Goal: Information Seeking & Learning: Learn about a topic

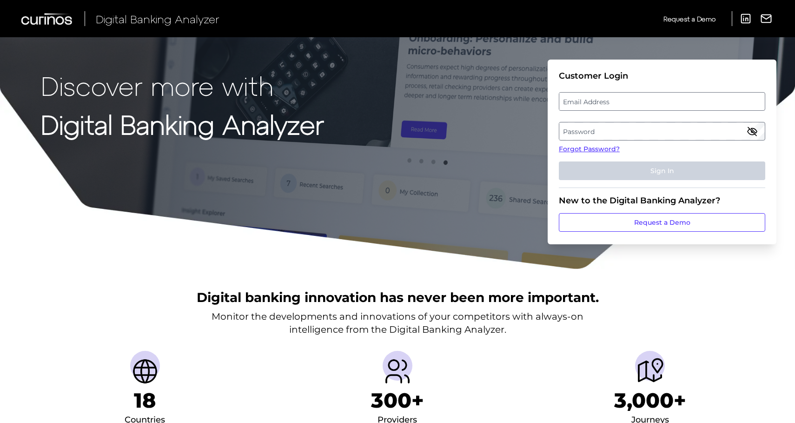
click at [588, 98] on label "Email Address" at bounding box center [661, 101] width 205 height 17
click at [588, 98] on input "email" at bounding box center [662, 101] width 206 height 19
type input "travis.heath@zionsbancorp.com"
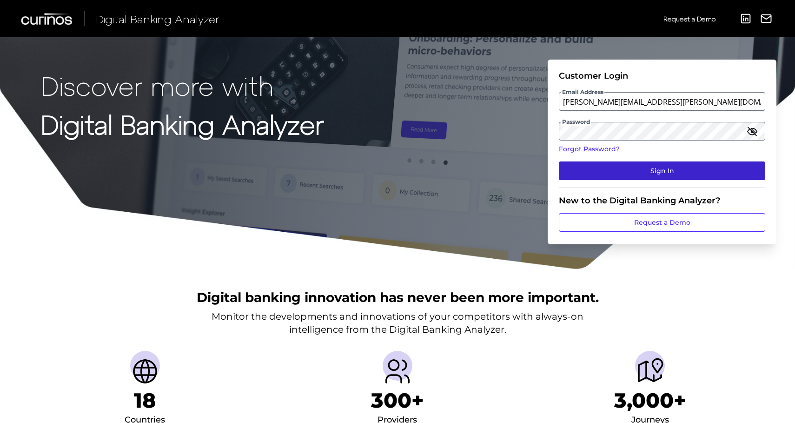
click at [659, 167] on button "Sign In" at bounding box center [662, 170] width 206 height 19
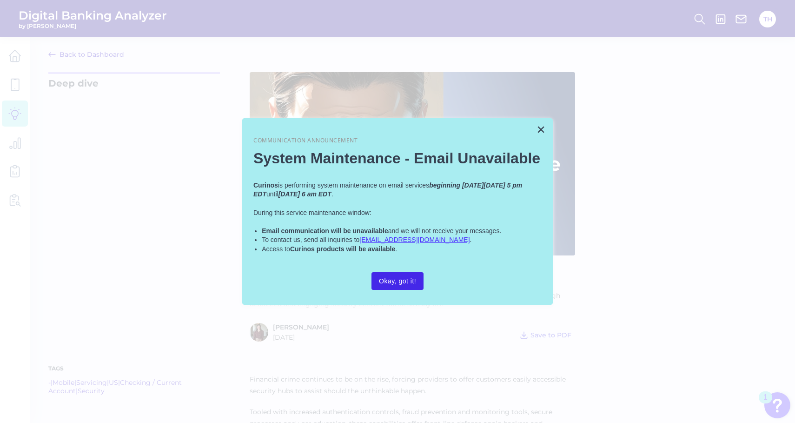
click at [395, 274] on button "Okay, got it!" at bounding box center [397, 281] width 52 height 18
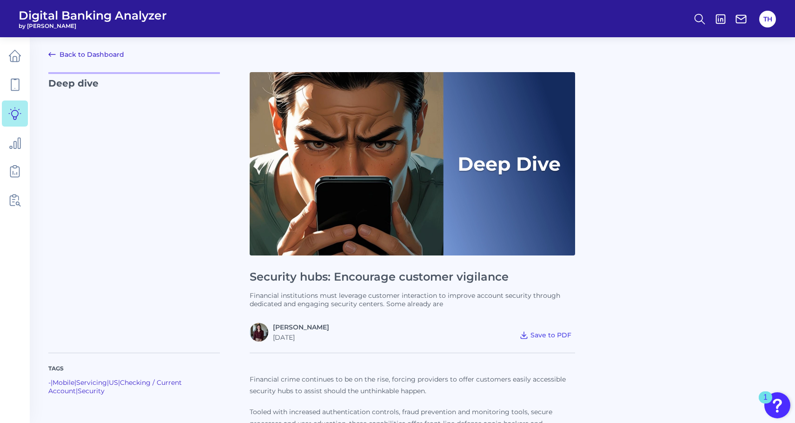
click at [129, 137] on p "Deep dive" at bounding box center [134, 206] width 172 height 269
click at [542, 334] on span "Save to PDF" at bounding box center [550, 334] width 41 height 8
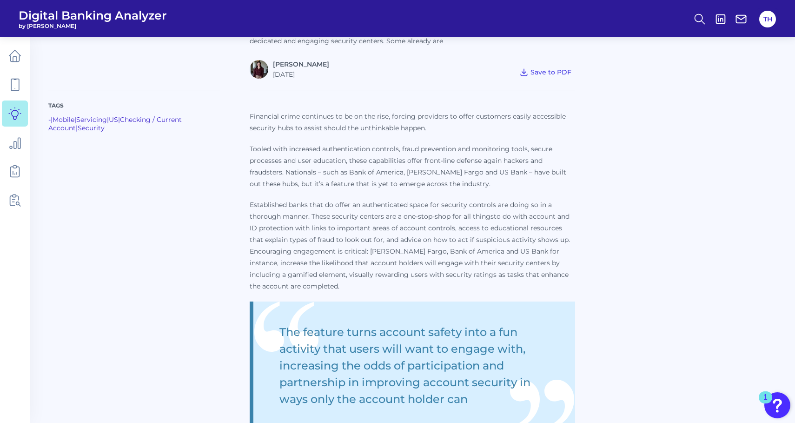
scroll to position [279, 0]
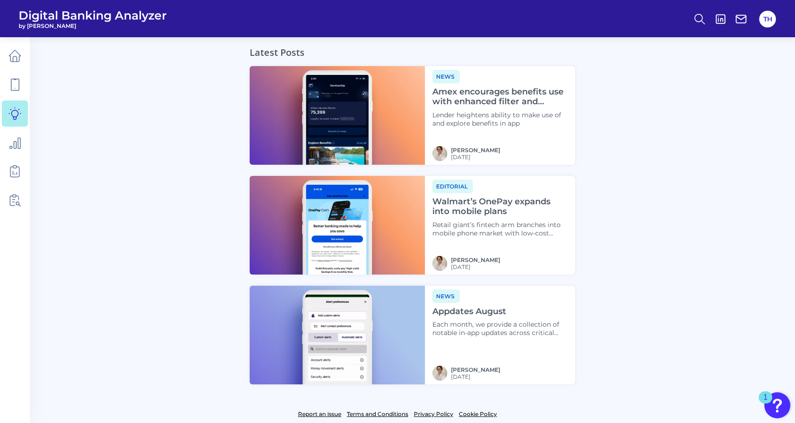
scroll to position [3045, 0]
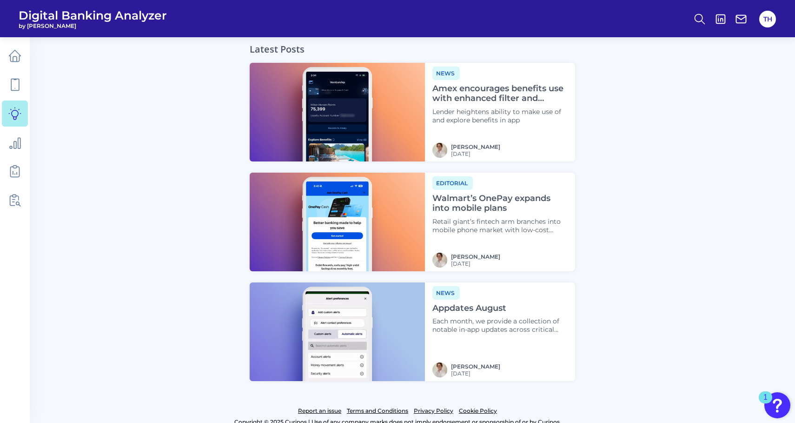
click at [464, 84] on h4 "Amex encourages benefits use with enhanced filter and display" at bounding box center [499, 94] width 135 height 20
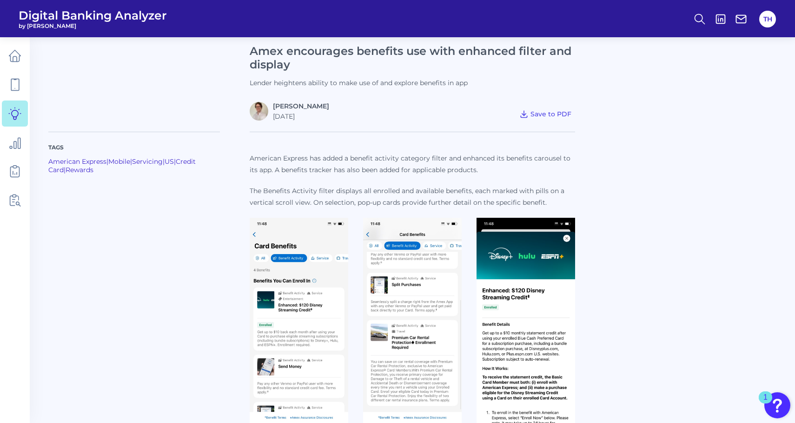
scroll to position [46, 0]
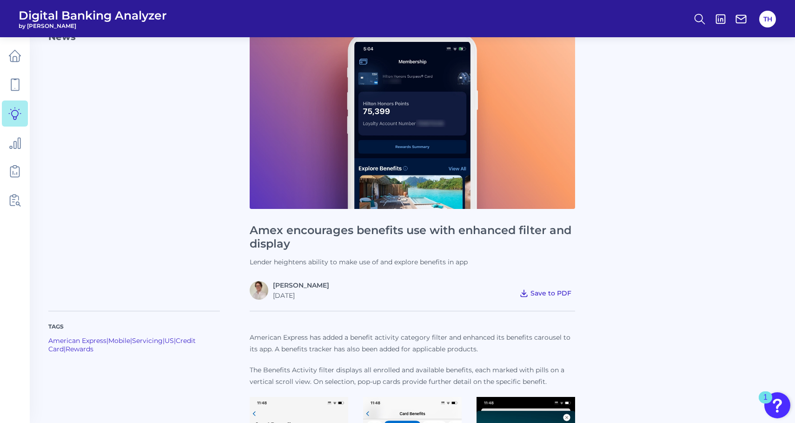
click at [550, 289] on span "Save to PDF" at bounding box center [550, 293] width 41 height 8
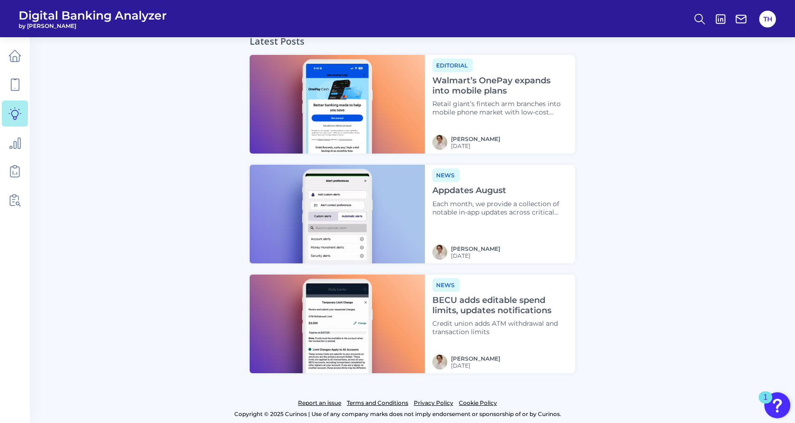
scroll to position [991, 0]
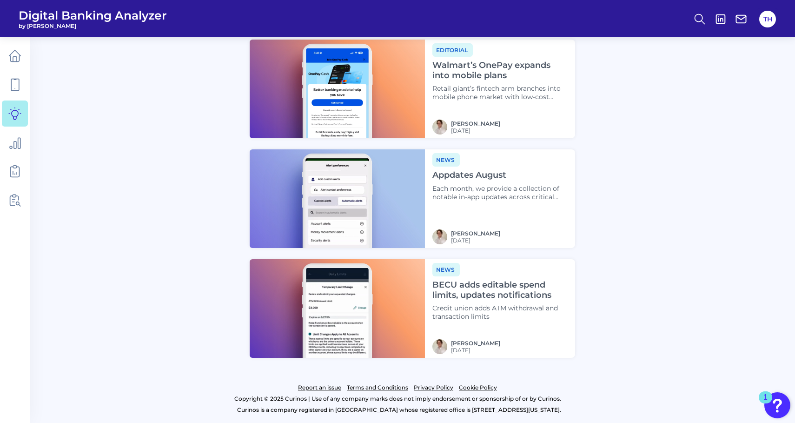
click at [488, 293] on h4 "BECU adds editable spend limits, updates notifications" at bounding box center [499, 290] width 135 height 20
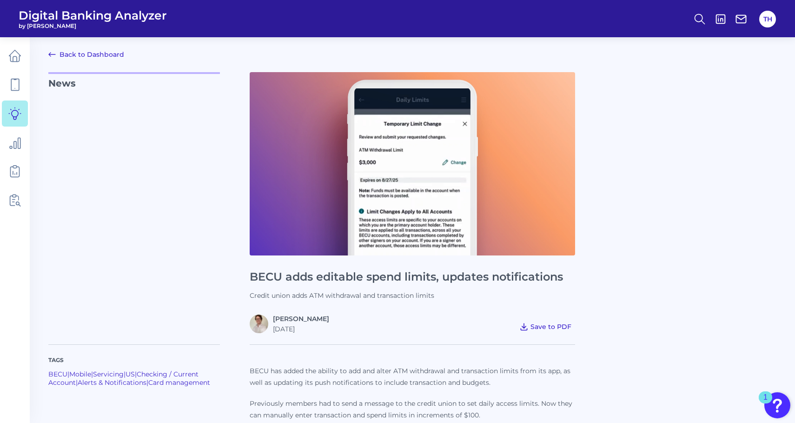
click at [559, 324] on span "Save to PDF" at bounding box center [550, 326] width 41 height 8
click at [13, 57] on icon at bounding box center [14, 55] width 13 height 13
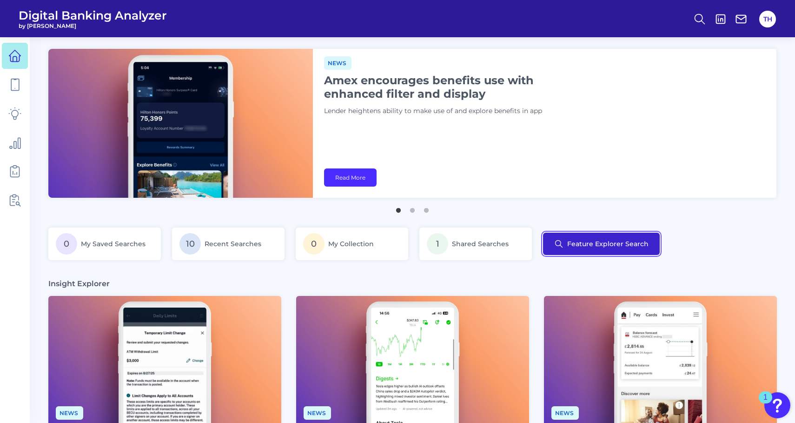
click at [573, 245] on button "Feature Explorer Search" at bounding box center [601, 243] width 117 height 22
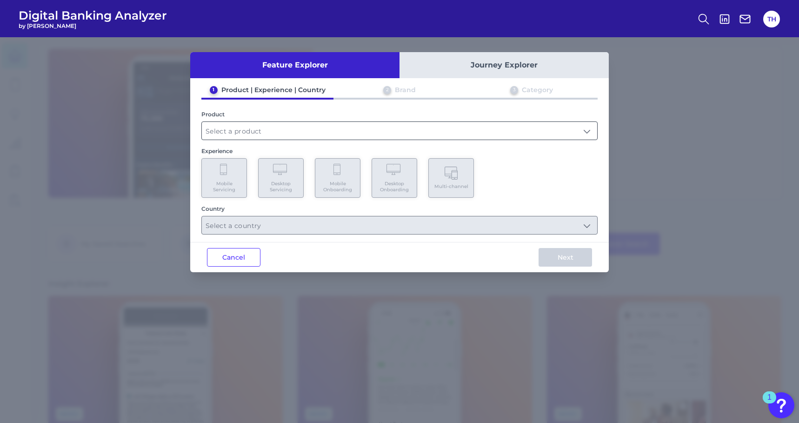
click at [228, 130] on input "text" at bounding box center [399, 131] width 395 height 18
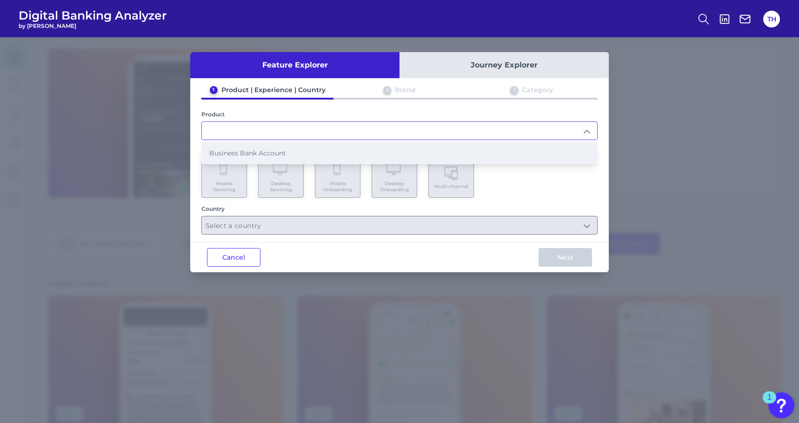
click at [231, 147] on li "Business Bank Account" at bounding box center [399, 152] width 395 height 21
type input "Business Bank Account"
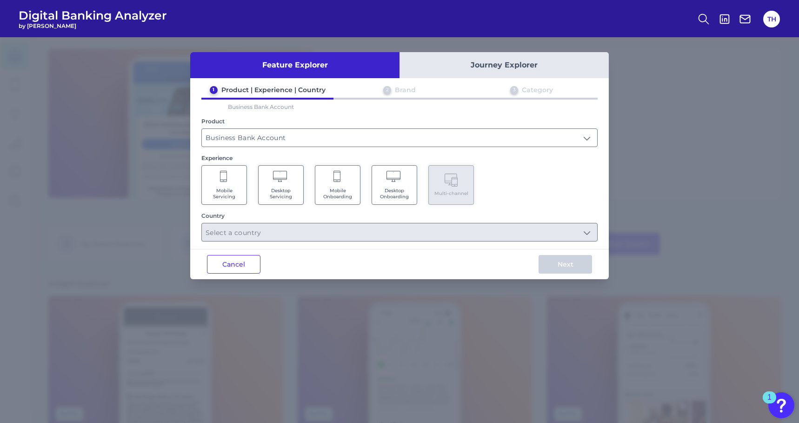
click at [280, 182] on icon at bounding box center [281, 177] width 16 height 13
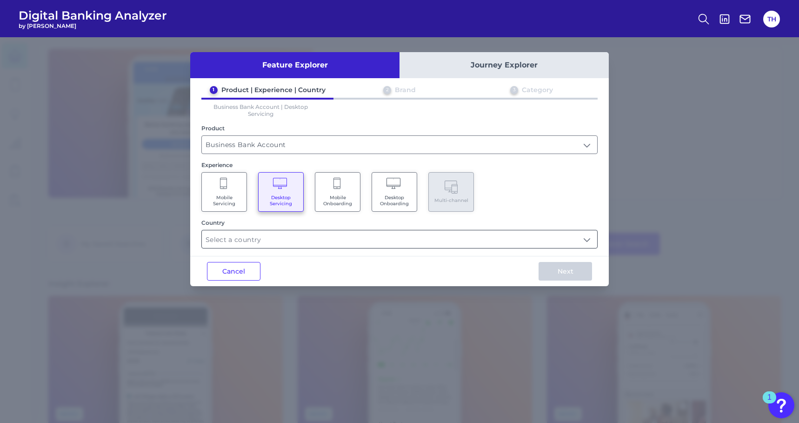
click at [270, 237] on input "text" at bounding box center [399, 239] width 395 height 18
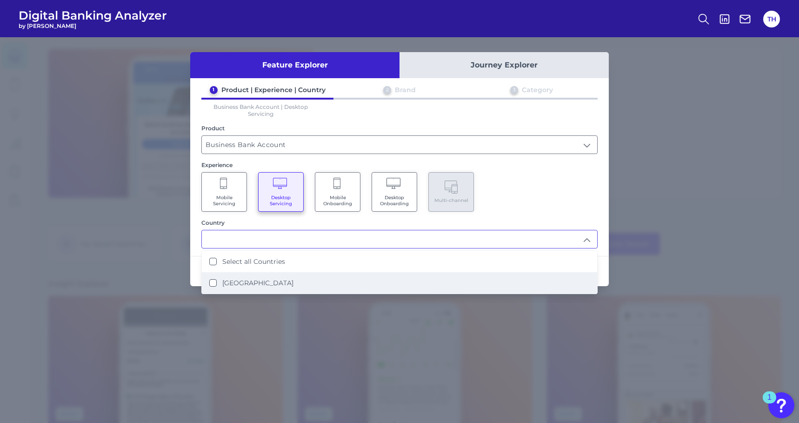
click at [225, 281] on label "United States" at bounding box center [257, 282] width 71 height 8
type input "Select all Countries"
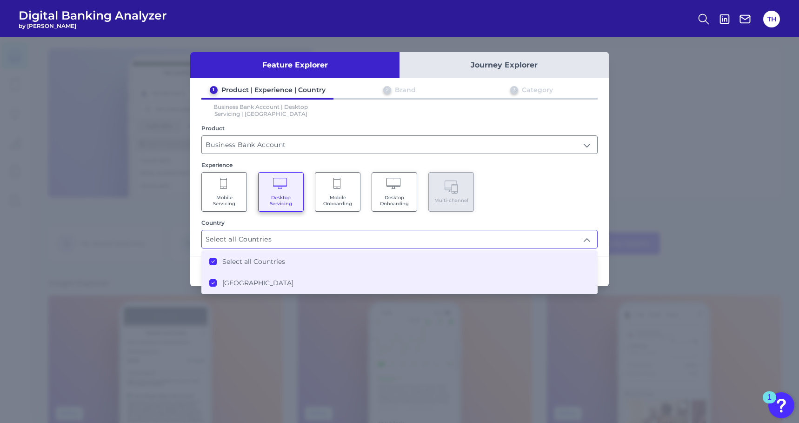
click at [212, 260] on icon at bounding box center [213, 261] width 5 height 5
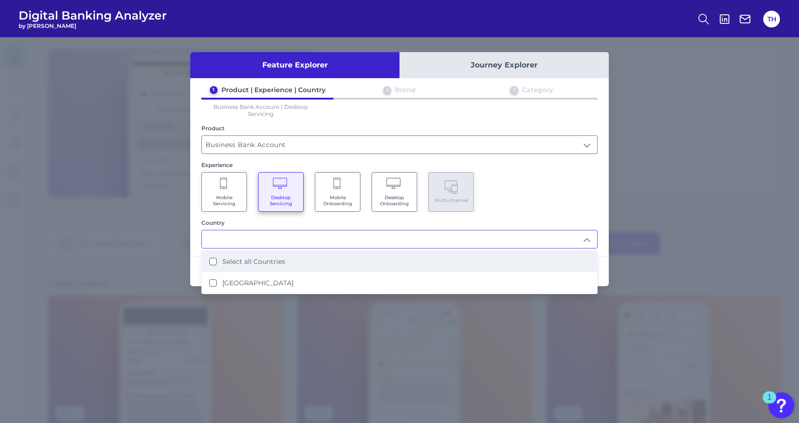
scroll to position [1, 0]
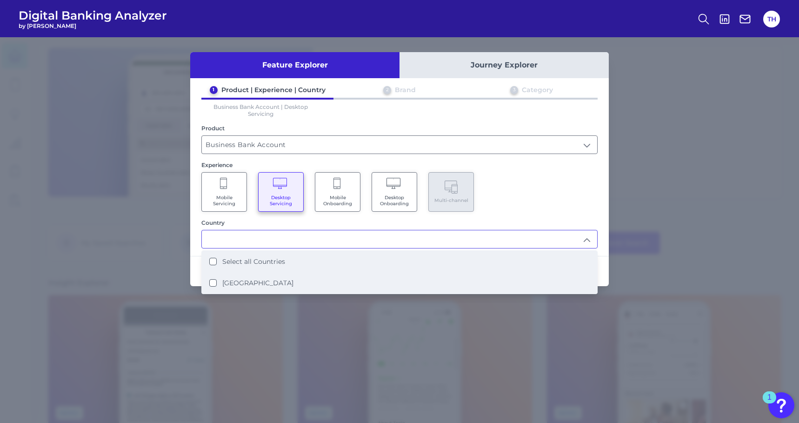
click at [211, 283] on States "United States" at bounding box center [212, 282] width 7 height 7
type input "Select all Countries"
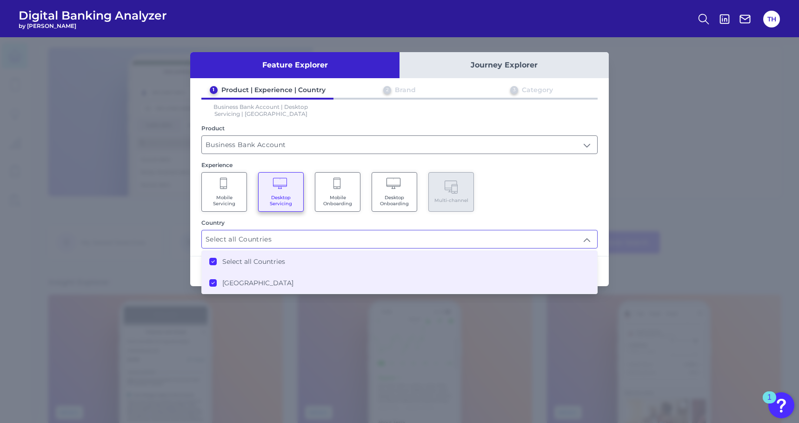
click at [561, 205] on div "Mobile Servicing Desktop Servicing Mobile Onboarding Desktop Onboarding Multi-c…" at bounding box center [399, 192] width 396 height 40
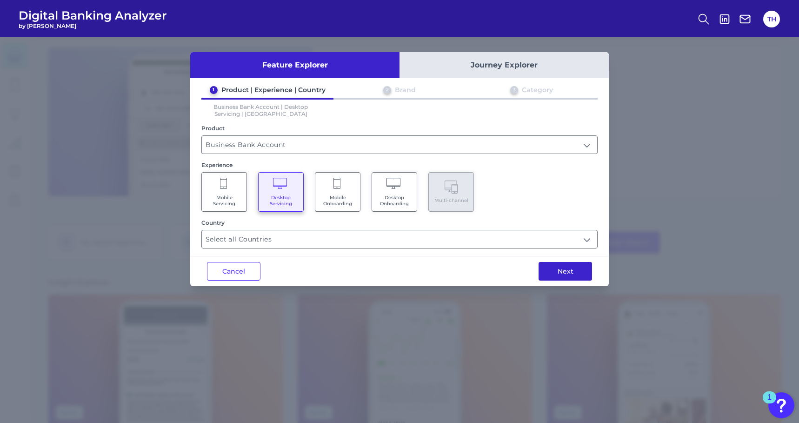
click at [563, 271] on button "Next" at bounding box center [564, 271] width 53 height 19
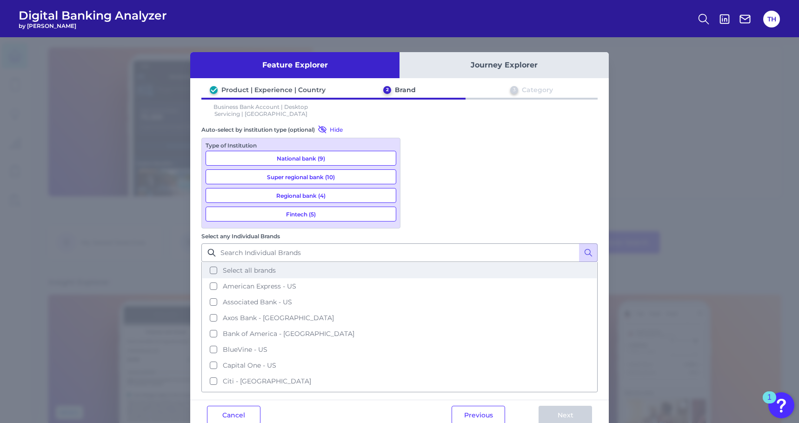
click at [413, 262] on button "Select all brands" at bounding box center [399, 270] width 394 height 16
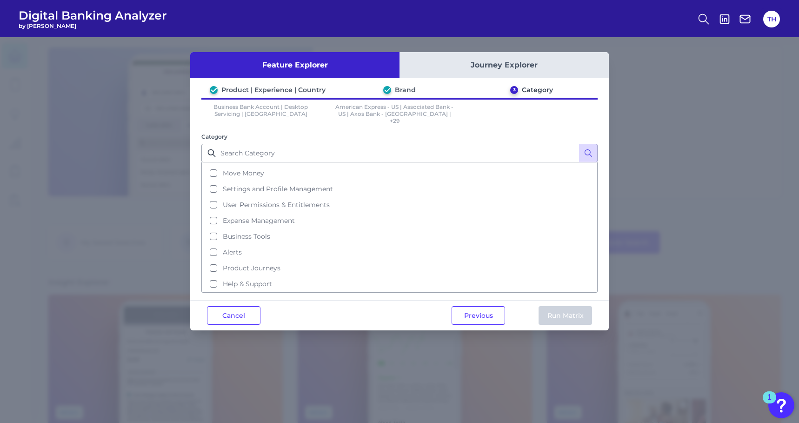
scroll to position [0, 0]
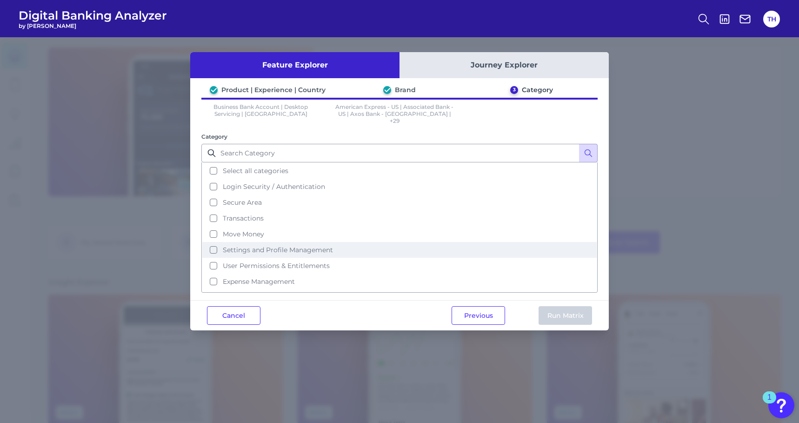
click at [210, 242] on button "Settings and Profile Management" at bounding box center [399, 250] width 394 height 16
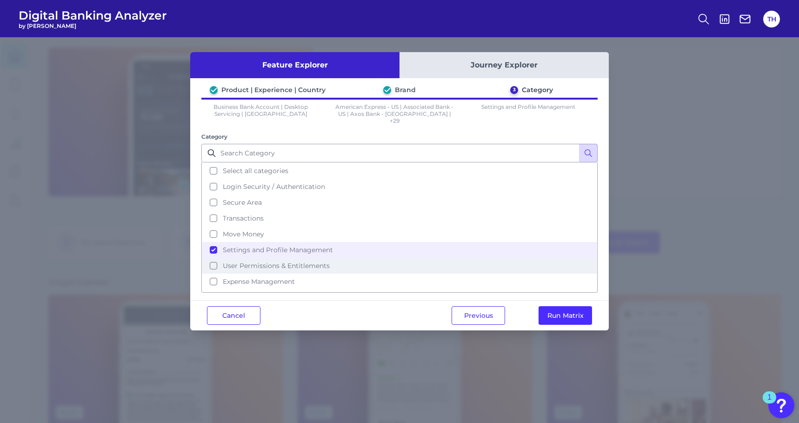
click at [213, 258] on button "User Permissions & Entitlements" at bounding box center [399, 266] width 394 height 16
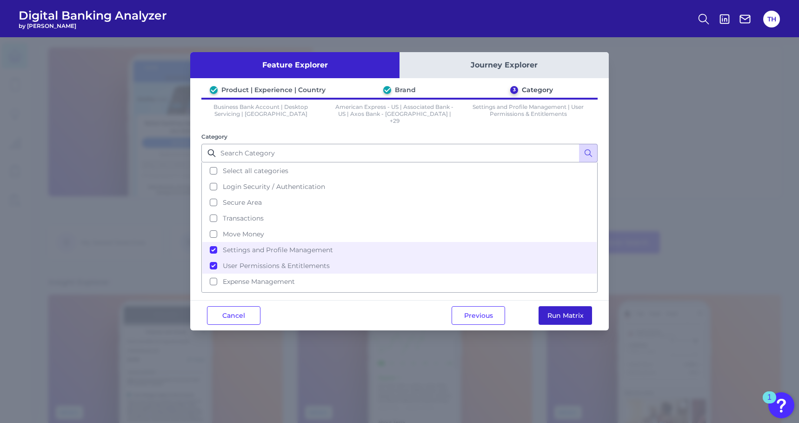
click at [570, 306] on button "Run Matrix" at bounding box center [564, 315] width 53 height 19
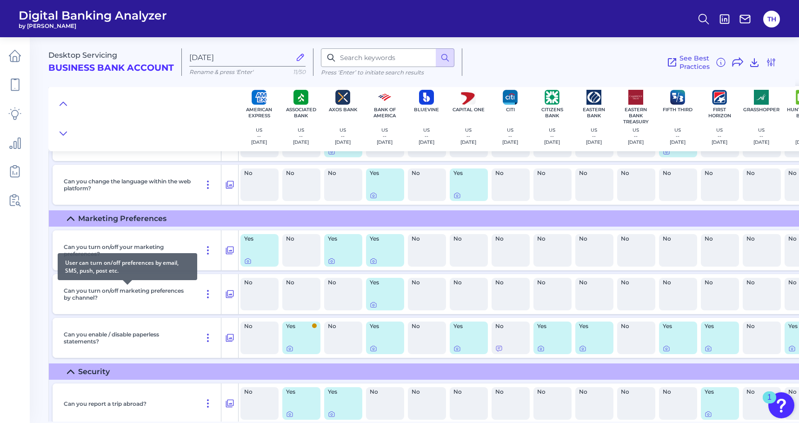
scroll to position [558, 0]
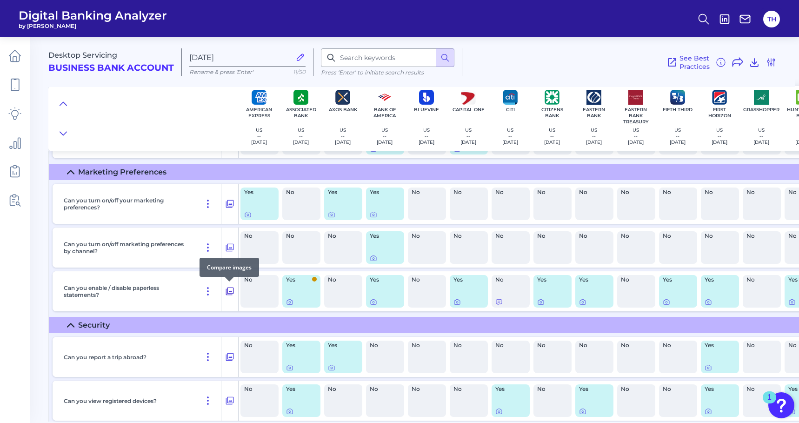
click at [229, 287] on icon at bounding box center [230, 291] width 8 height 8
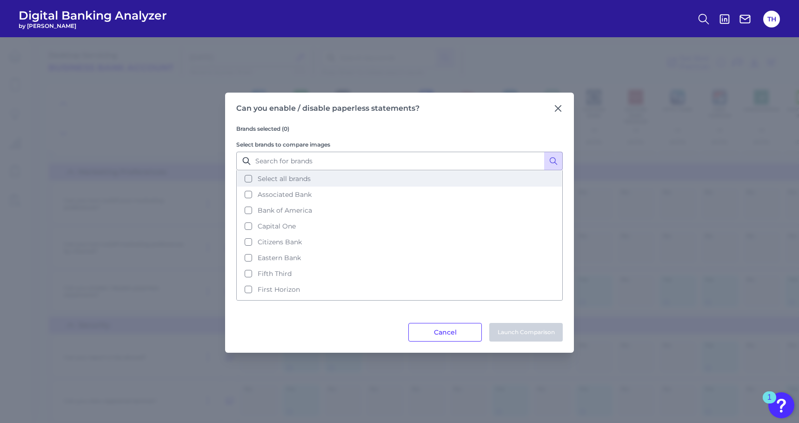
click at [248, 177] on button "Select all brands" at bounding box center [399, 179] width 324 height 16
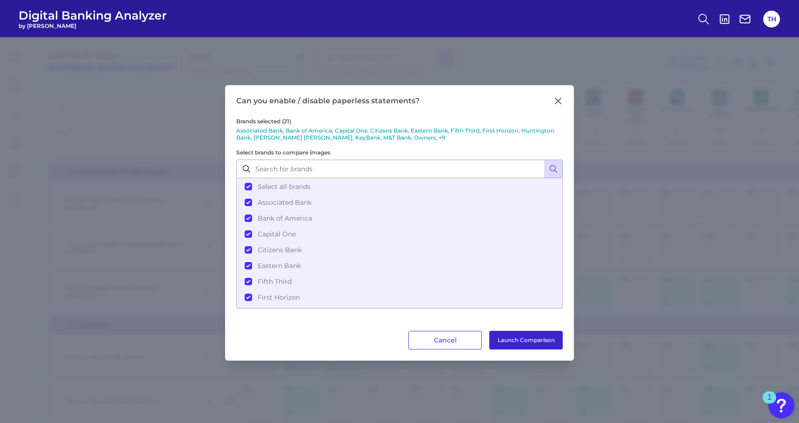
click at [521, 338] on button "Launch Comparison" at bounding box center [525, 339] width 73 height 19
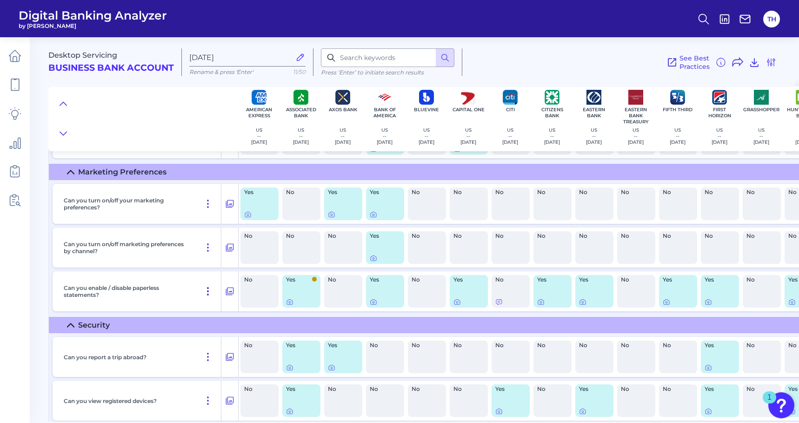
click at [207, 289] on icon at bounding box center [207, 290] width 11 height 11
click at [41, 283] on main "Desktop Servicing Business Bank Account Sep 11 2025 Rename & press 'Enter' 11/5…" at bounding box center [399, 211] width 799 height 423
click at [753, 61] on icon at bounding box center [753, 62] width 11 height 11
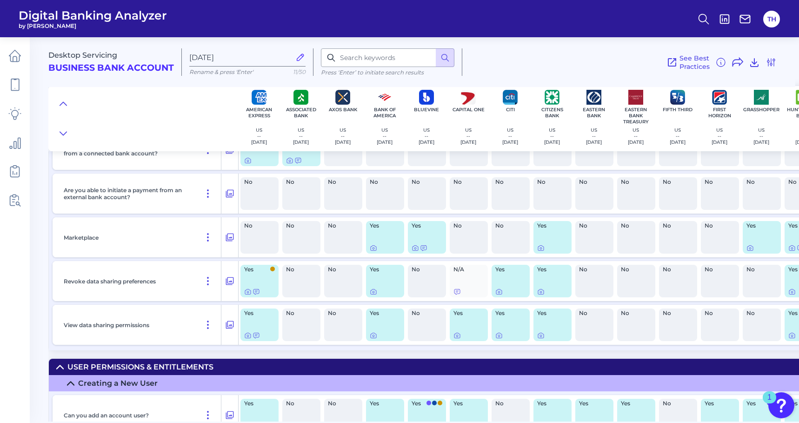
scroll to position [1459, 0]
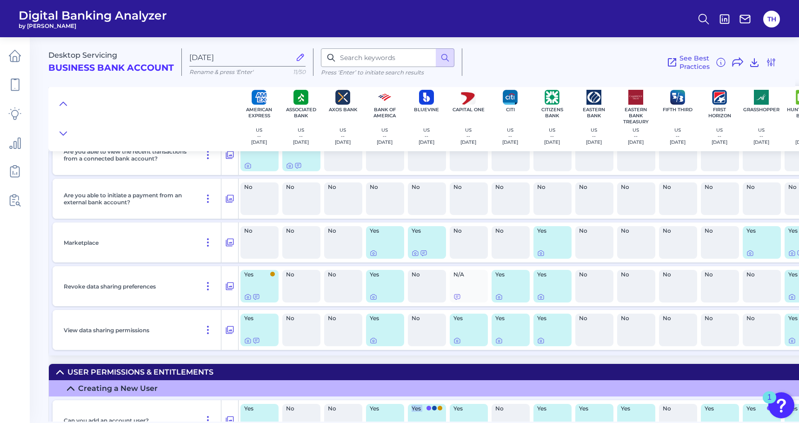
drag, startPoint x: 381, startPoint y: 421, endPoint x: 436, endPoint y: 423, distance: 54.9
click at [436, 422] on html "Digital Banking Analyzer by Curinos TH Desktop Servicing Business Bank Account …" at bounding box center [399, 211] width 799 height 423
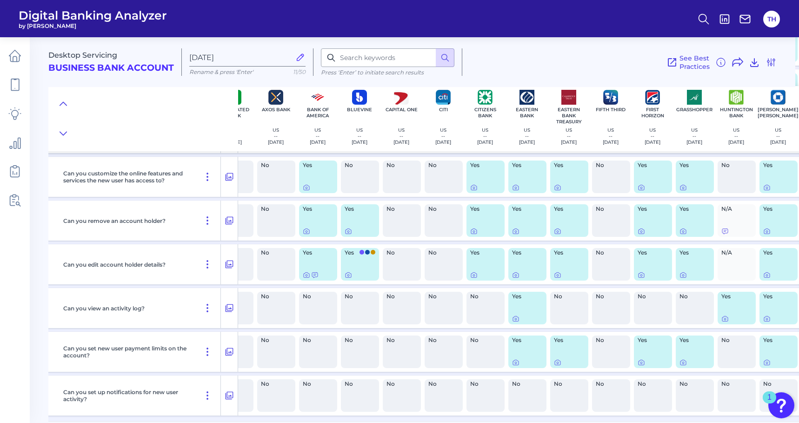
scroll to position [1880, 0]
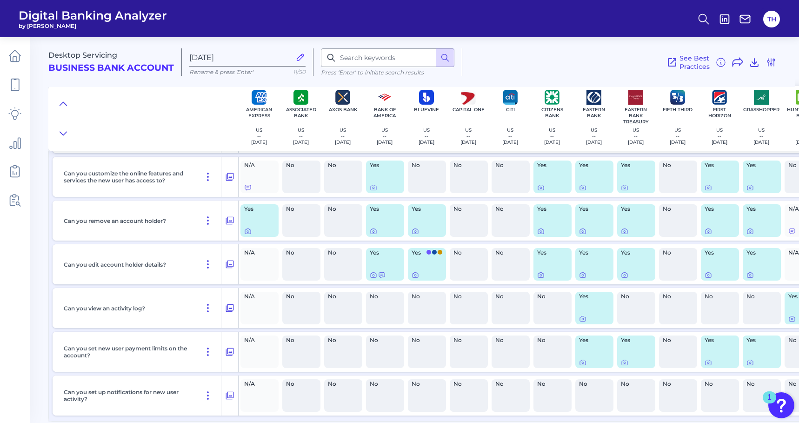
click at [36, 351] on main "Desktop Servicing Business Bank Account Sep 11 2025 Rename & press 'Enter' 11/5…" at bounding box center [399, 211] width 799 height 423
click at [167, 113] on div at bounding box center [143, 118] width 190 height 65
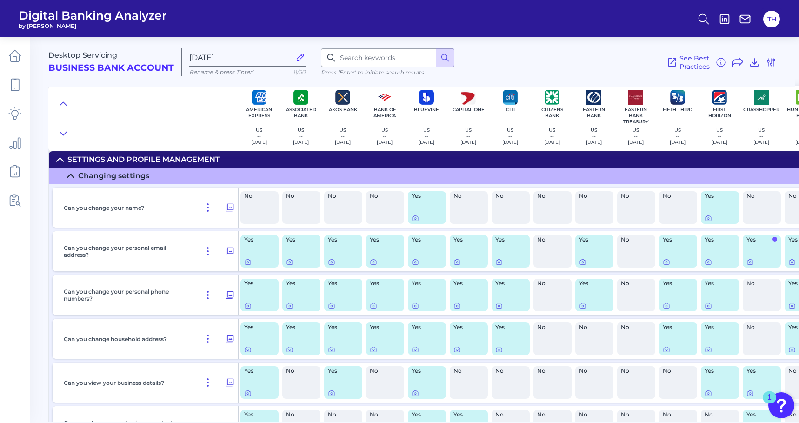
scroll to position [0, 0]
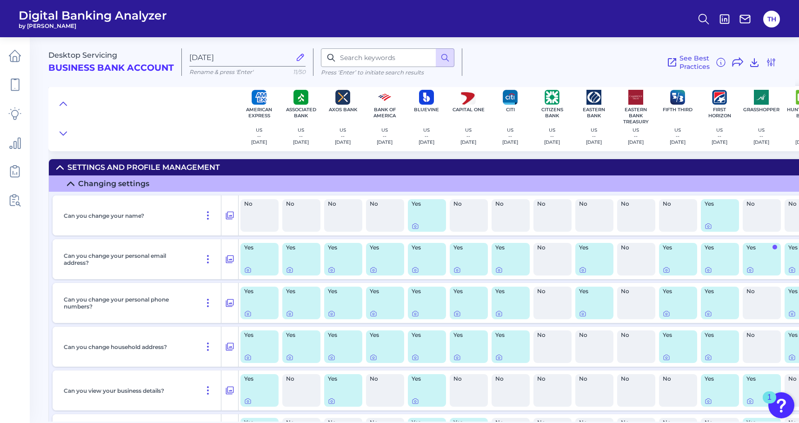
click at [37, 130] on main "Desktop Servicing Business Bank Account Sep 11 2025 Rename & press 'Enter' 11/5…" at bounding box center [399, 211] width 799 height 423
click at [42, 83] on main "Desktop Servicing Business Bank Account Sep 11 2025 Rename & press 'Enter' 11/5…" at bounding box center [399, 211] width 799 height 423
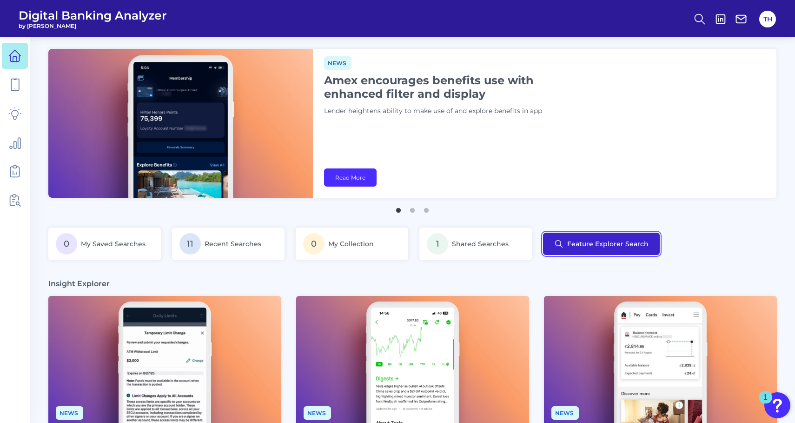
click at [606, 242] on button "Feature Explorer Search" at bounding box center [601, 243] width 117 height 22
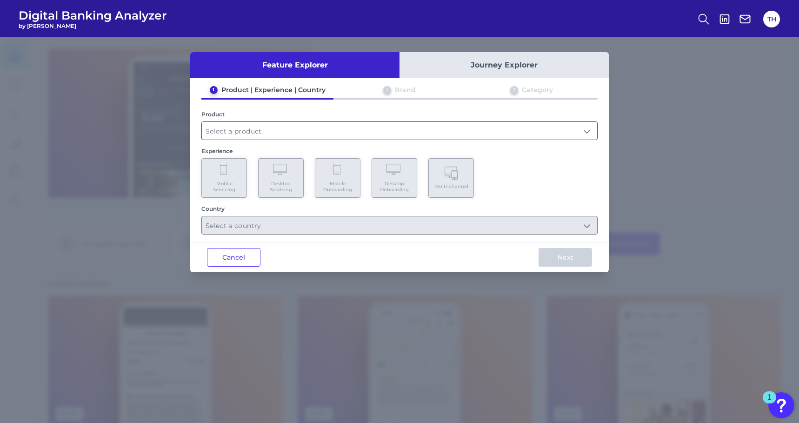
click at [254, 129] on input "text" at bounding box center [399, 131] width 395 height 18
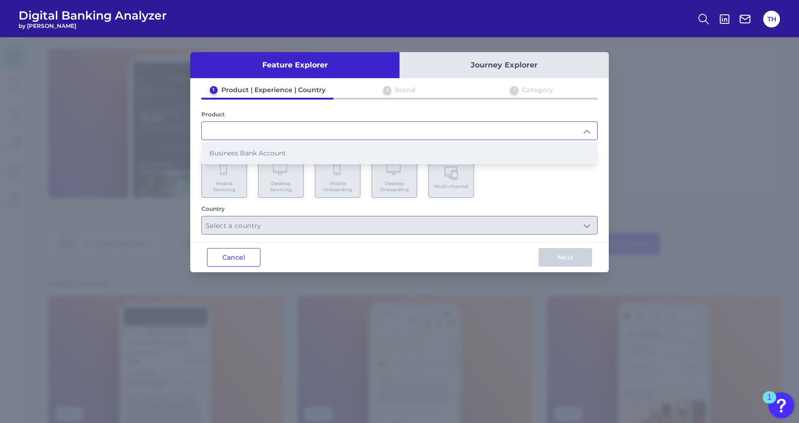
click at [239, 153] on span "Business Bank Account" at bounding box center [247, 153] width 77 height 8
type input "Business Bank Account"
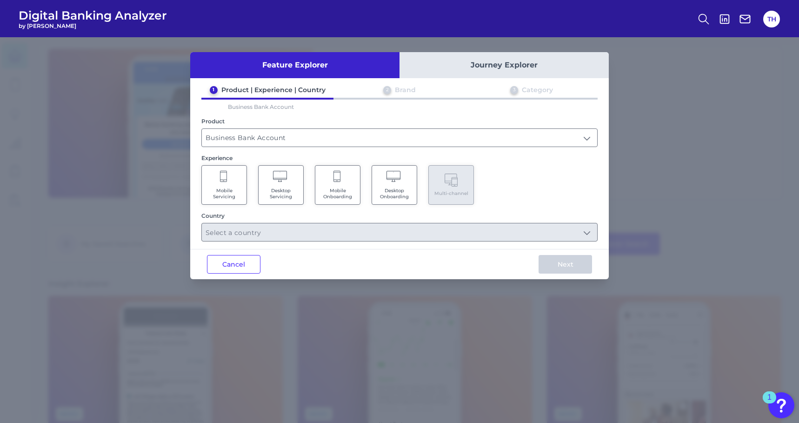
click at [297, 184] on Servicing "Desktop Servicing" at bounding box center [281, 185] width 46 height 40
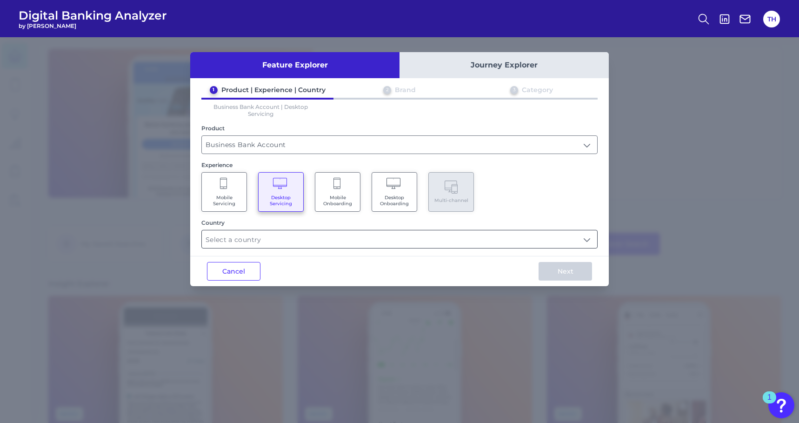
click at [251, 241] on input "text" at bounding box center [399, 239] width 395 height 18
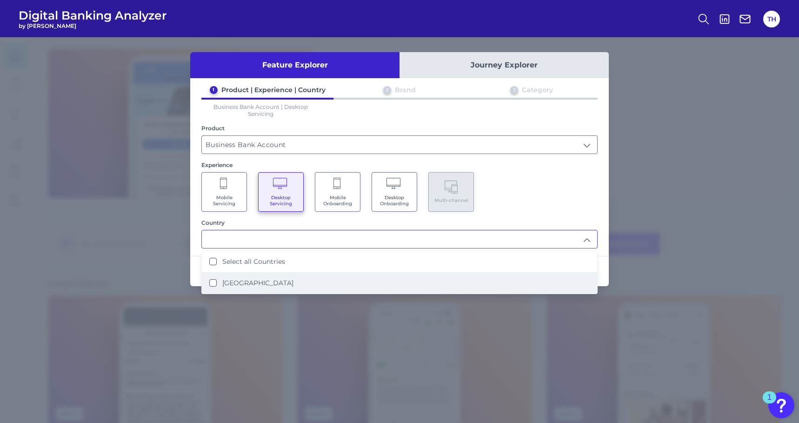
click at [247, 281] on label "United States" at bounding box center [257, 282] width 71 height 8
type input "Select all Countries"
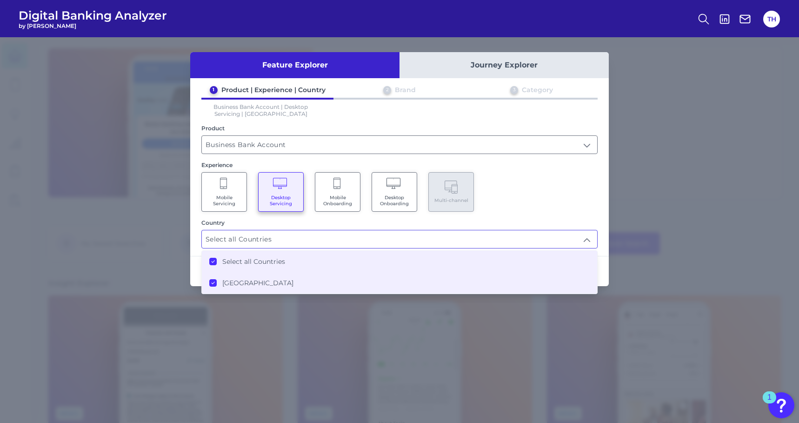
click at [540, 198] on div "Mobile Servicing Desktop Servicing Mobile Onboarding Desktop Onboarding Multi-c…" at bounding box center [399, 192] width 396 height 40
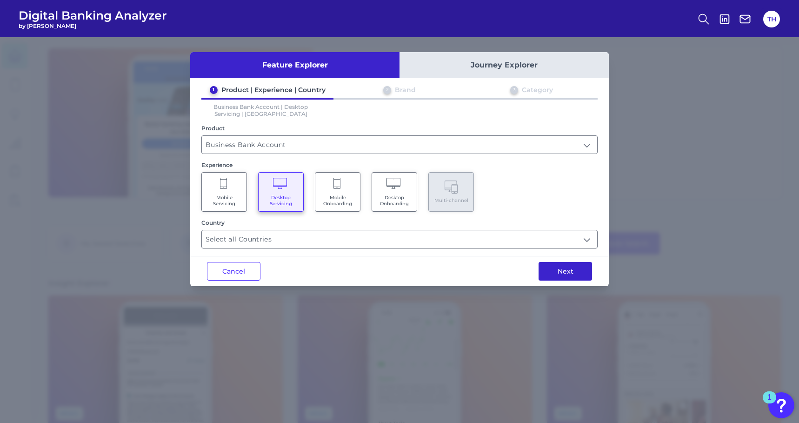
click at [568, 266] on button "Next" at bounding box center [564, 271] width 53 height 19
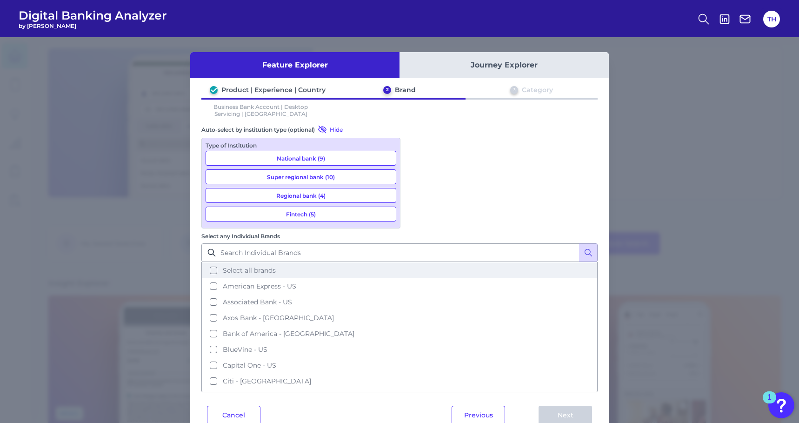
click at [418, 262] on button "Select all brands" at bounding box center [399, 270] width 394 height 16
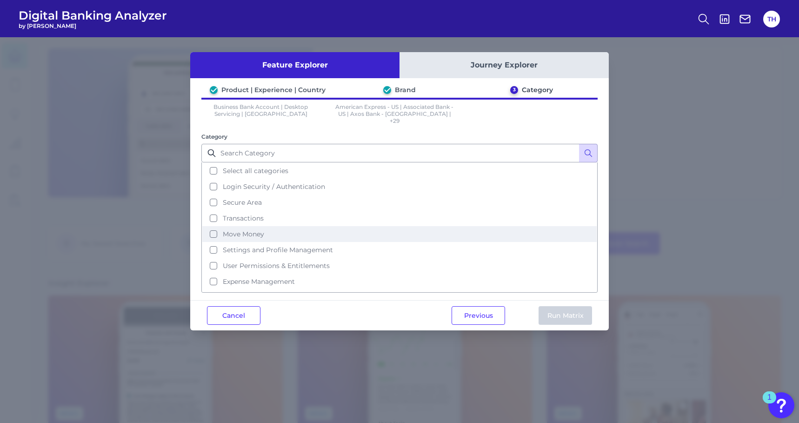
click at [213, 226] on button "Move Money" at bounding box center [399, 234] width 394 height 16
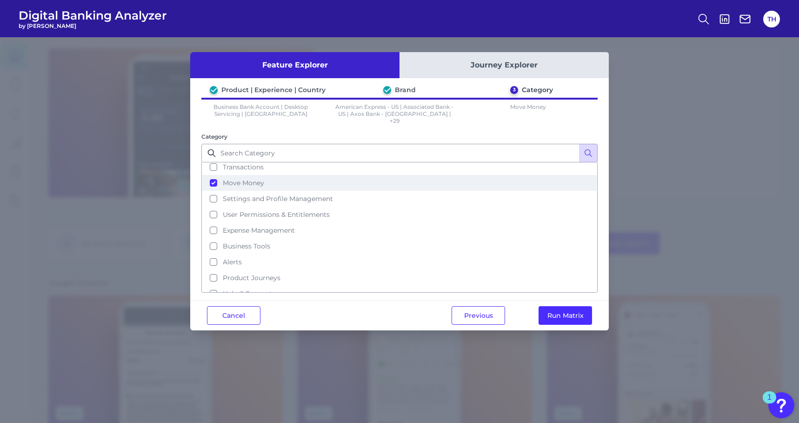
scroll to position [61, 0]
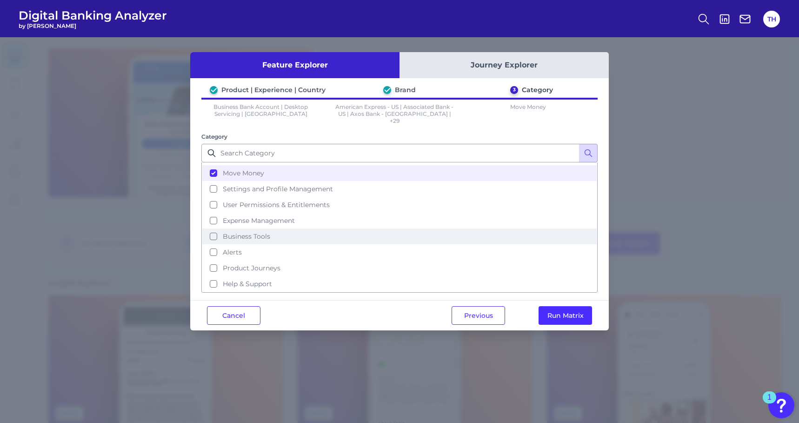
click at [214, 229] on button "Business Tools" at bounding box center [399, 236] width 394 height 16
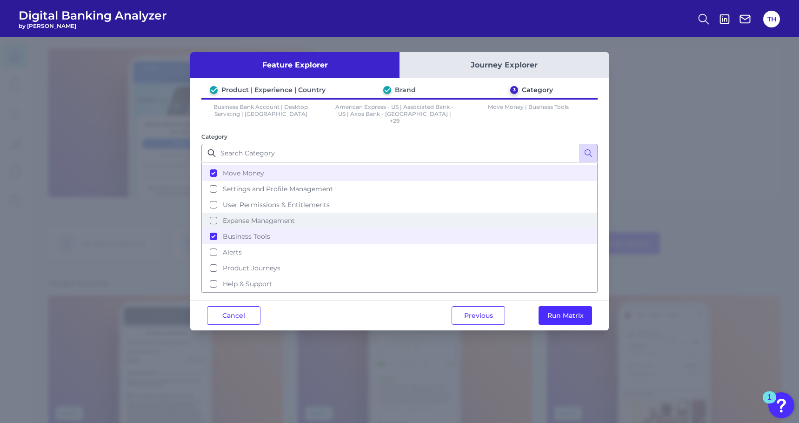
click at [214, 212] on button "Expense Management" at bounding box center [399, 220] width 394 height 16
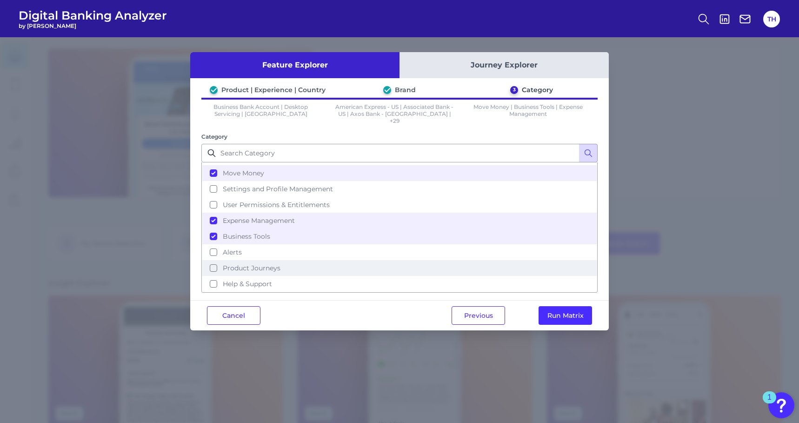
click at [211, 263] on button "Product Journeys" at bounding box center [399, 268] width 394 height 16
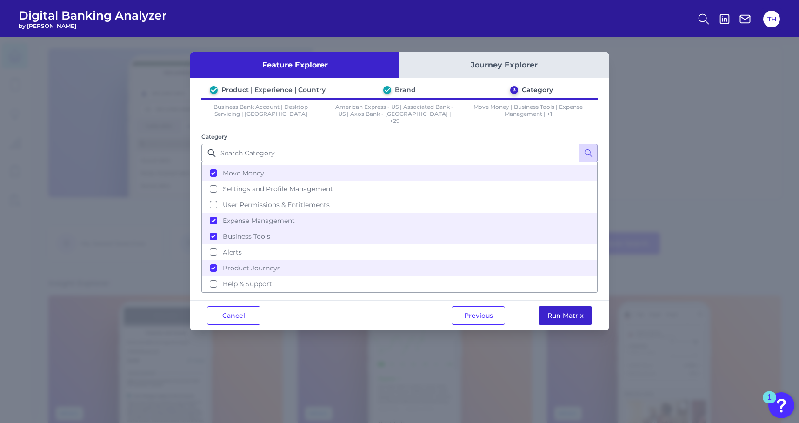
click at [563, 306] on button "Run Matrix" at bounding box center [564, 315] width 53 height 19
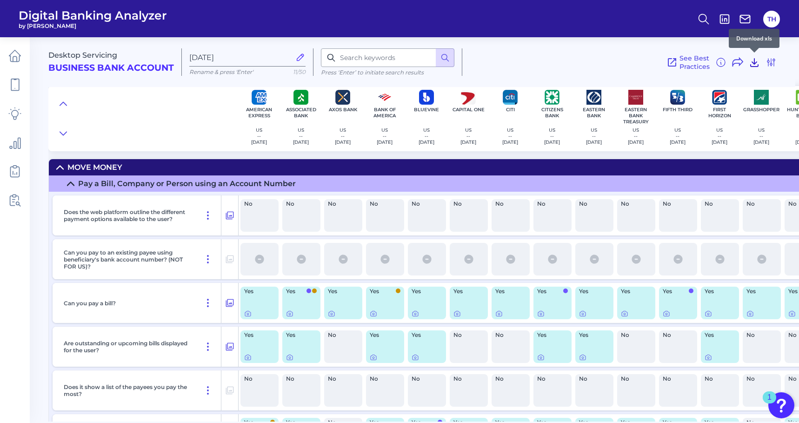
click at [754, 60] on icon at bounding box center [753, 63] width 7 height 8
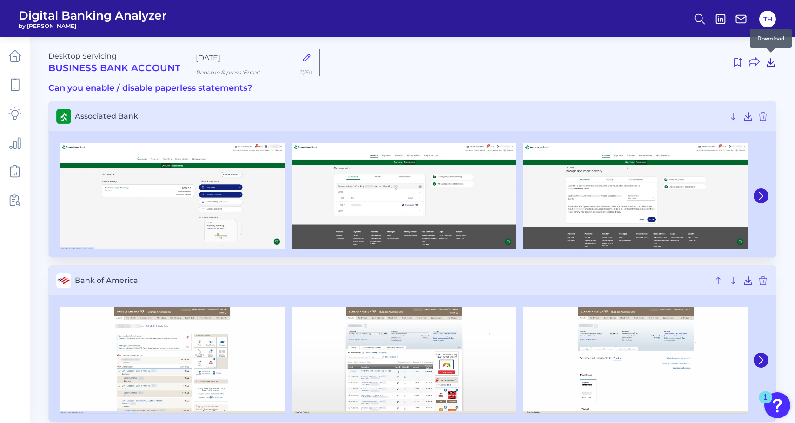
click at [770, 59] on icon at bounding box center [770, 62] width 11 height 11
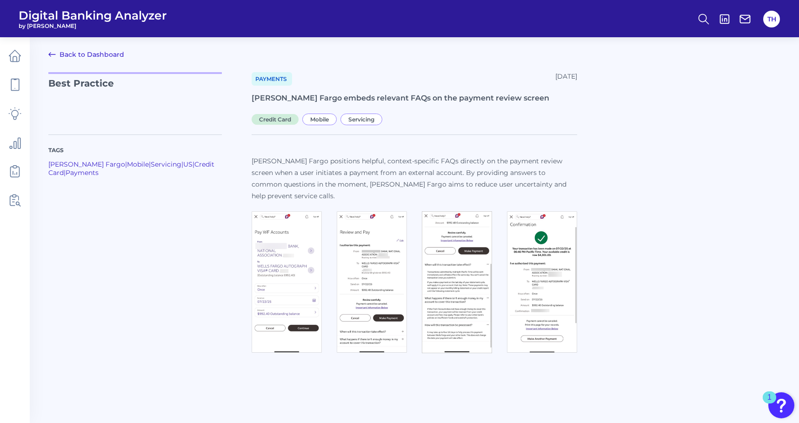
click at [290, 259] on img at bounding box center [286, 281] width 70 height 141
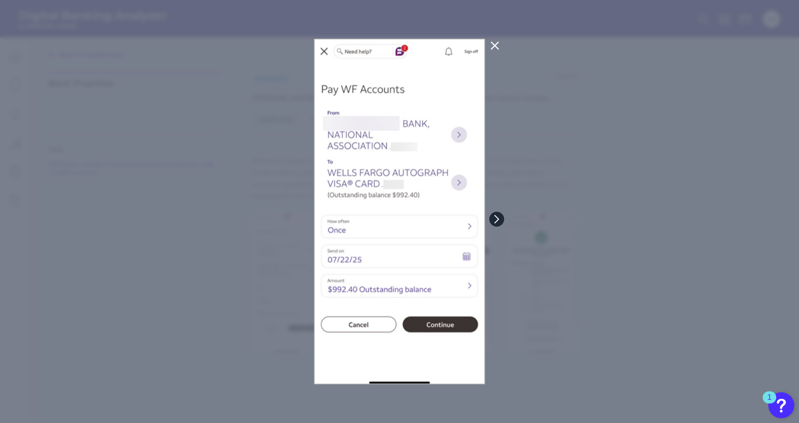
click at [495, 214] on button at bounding box center [496, 218] width 15 height 15
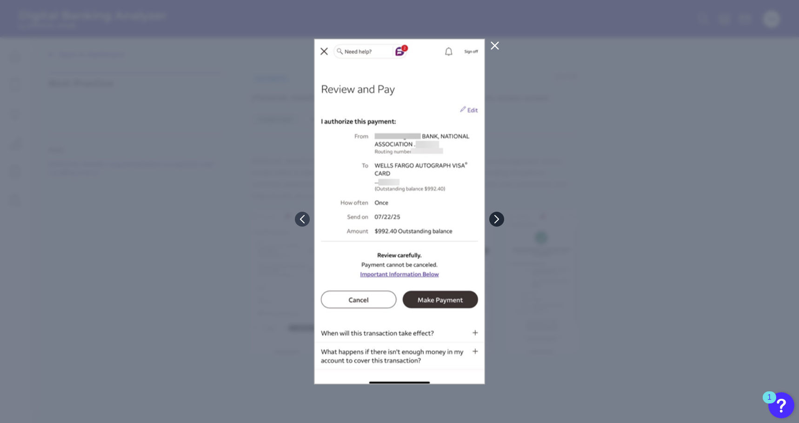
click at [495, 214] on button at bounding box center [496, 218] width 15 height 15
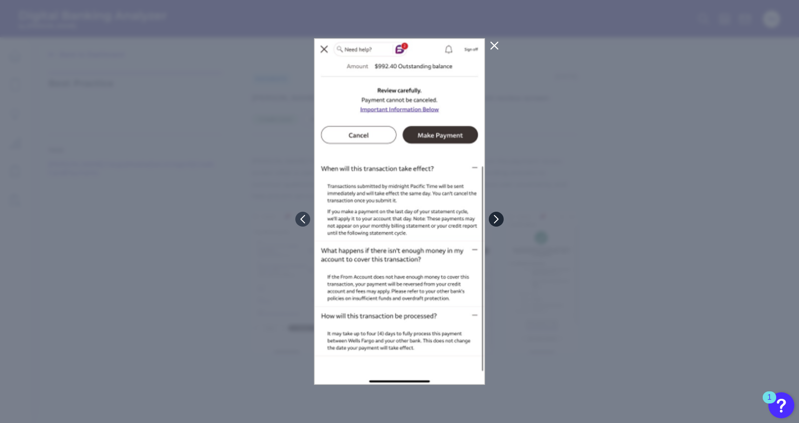
click at [495, 214] on button at bounding box center [496, 218] width 15 height 15
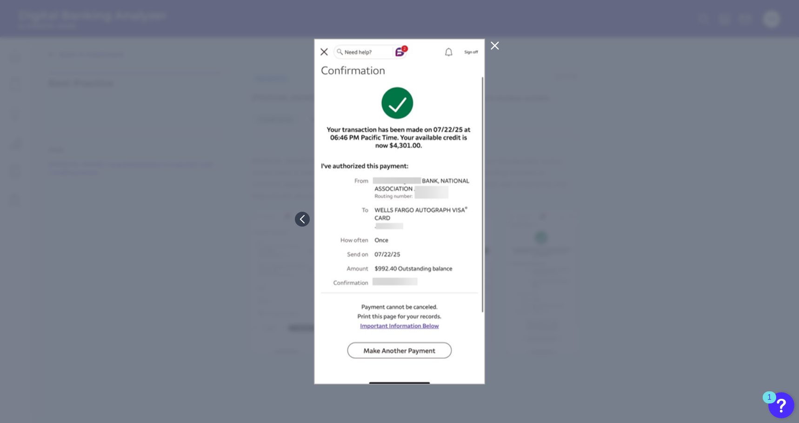
click at [497, 45] on icon at bounding box center [494, 45] width 11 height 11
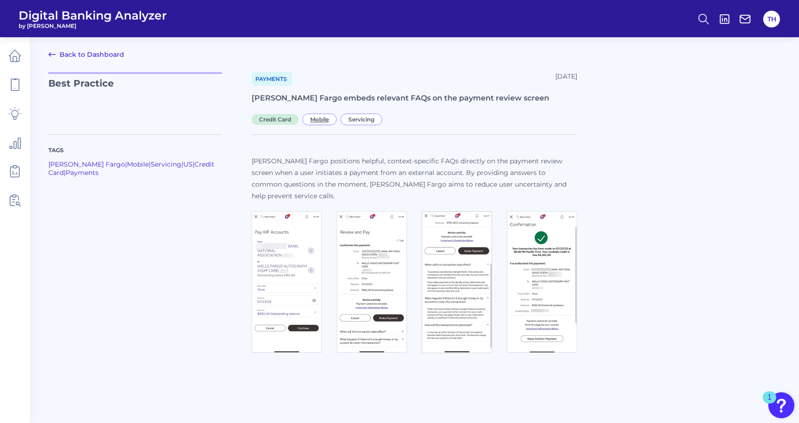
click at [314, 116] on span "Mobile" at bounding box center [319, 119] width 34 height 12
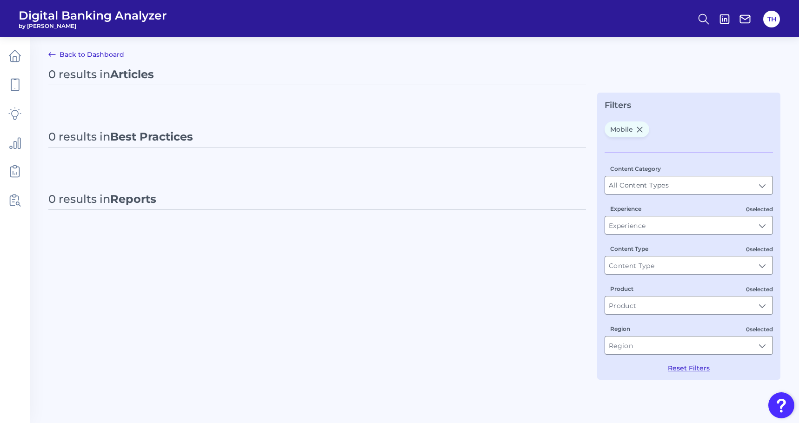
type input "Mobile"
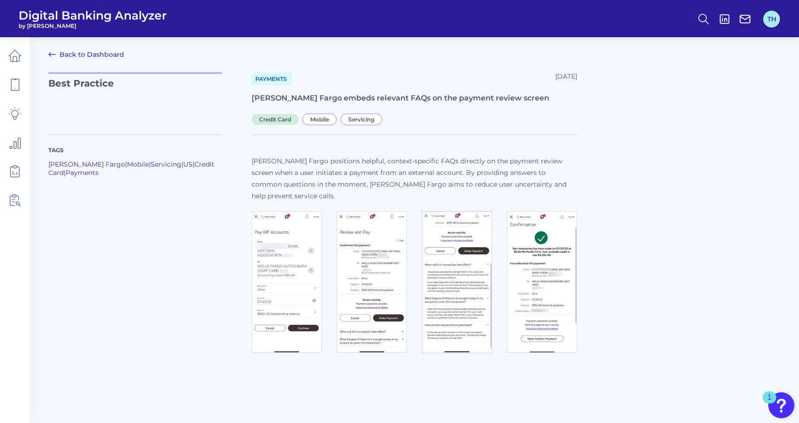
click at [770, 18] on button "TH" at bounding box center [771, 19] width 17 height 17
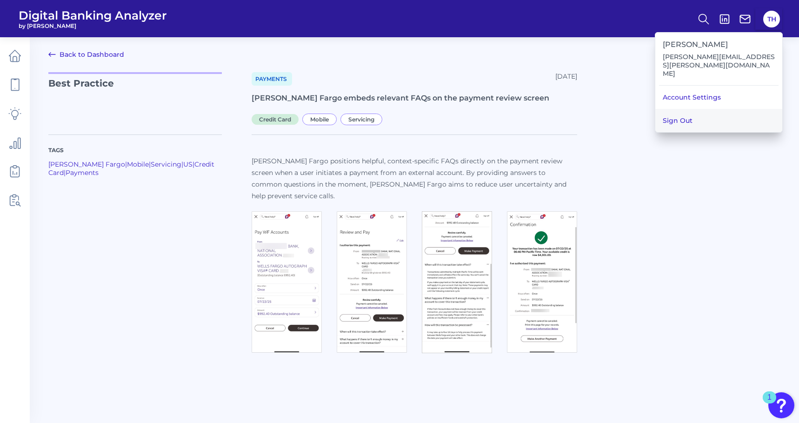
click at [684, 109] on button "Sign Out" at bounding box center [718, 120] width 127 height 23
